Goal: Task Accomplishment & Management: Manage account settings

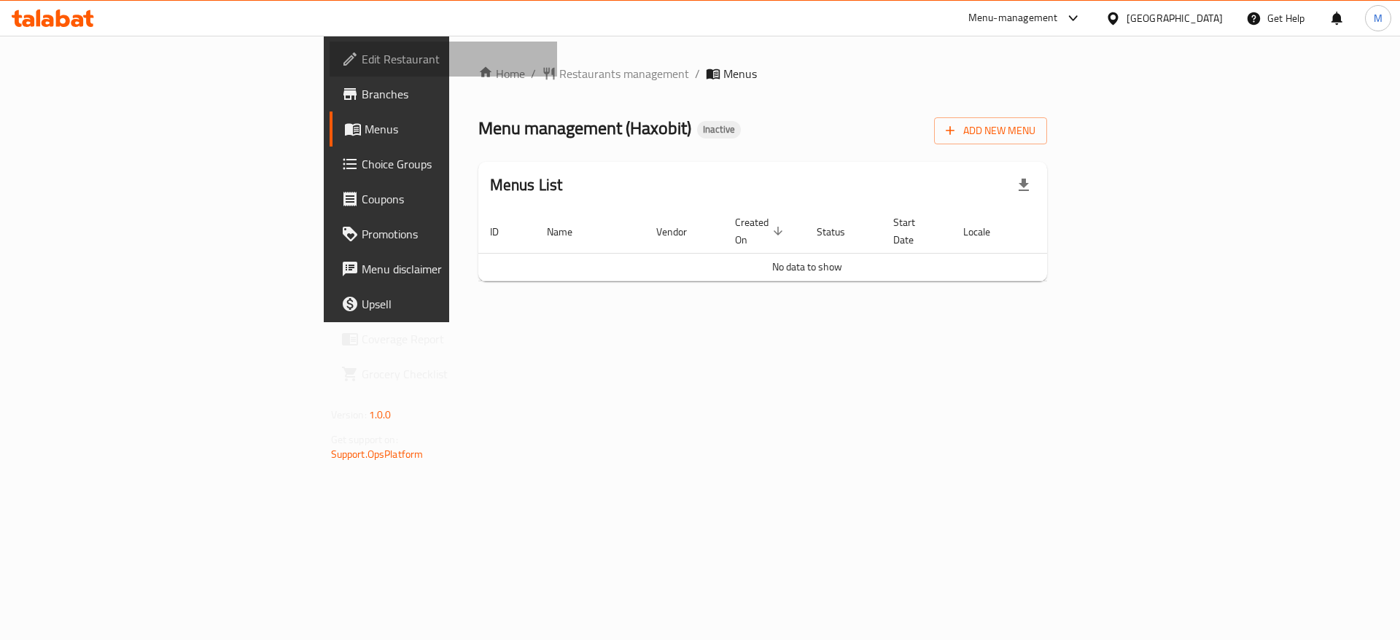
click at [362, 62] on span "Edit Restaurant" at bounding box center [454, 58] width 184 height 17
click at [362, 96] on span "Branches" at bounding box center [454, 93] width 184 height 17
click at [818, 307] on div "Home / Restaurants management / Menus Menu management ( Haxobit ) Inactive Add …" at bounding box center [763, 179] width 628 height 287
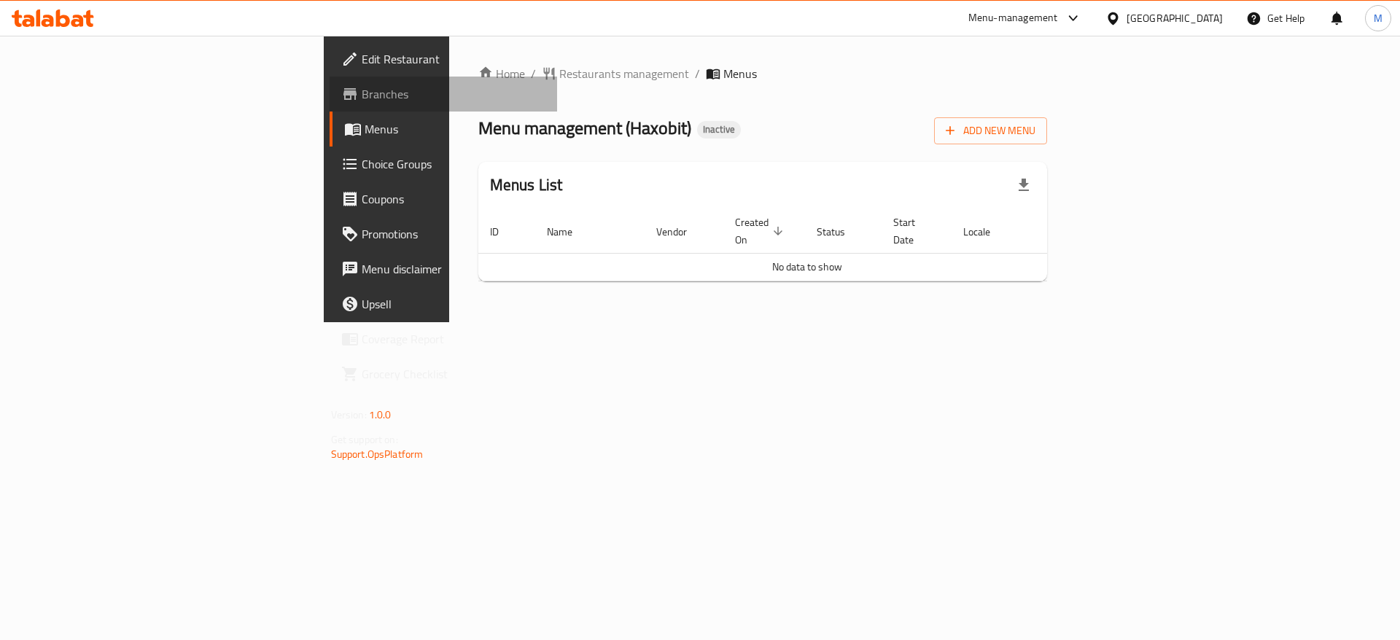
click at [362, 96] on span "Branches" at bounding box center [454, 93] width 184 height 17
click at [362, 68] on span "Edit Restaurant" at bounding box center [454, 58] width 184 height 17
click at [1048, 77] on ol "Home / Restaurants management / Menus" at bounding box center [762, 73] width 569 height 17
click at [832, 129] on div "Menu management ( Haxobit ) Inactive Add New Menu" at bounding box center [762, 128] width 569 height 33
click at [362, 88] on span "Branches" at bounding box center [454, 93] width 184 height 17
